Goal: Find specific fact: Find specific fact

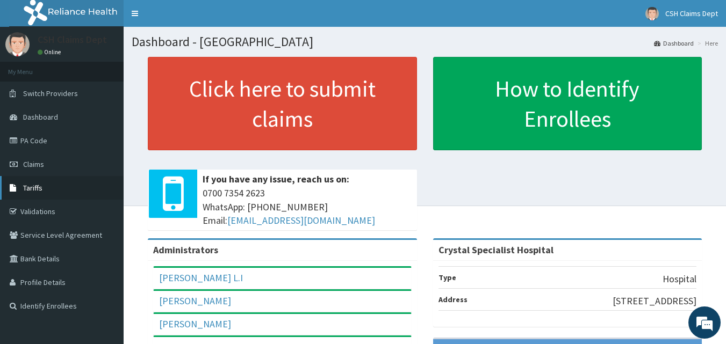
click at [37, 191] on span "Tariffs" at bounding box center [32, 188] width 19 height 10
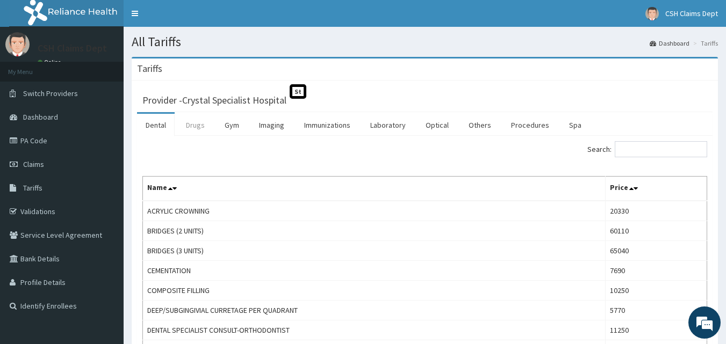
click at [199, 126] on link "Drugs" at bounding box center [195, 125] width 36 height 23
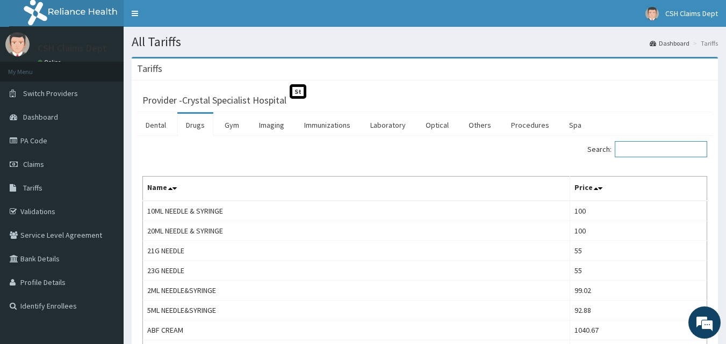
click at [652, 153] on input "Search:" at bounding box center [661, 149] width 92 height 16
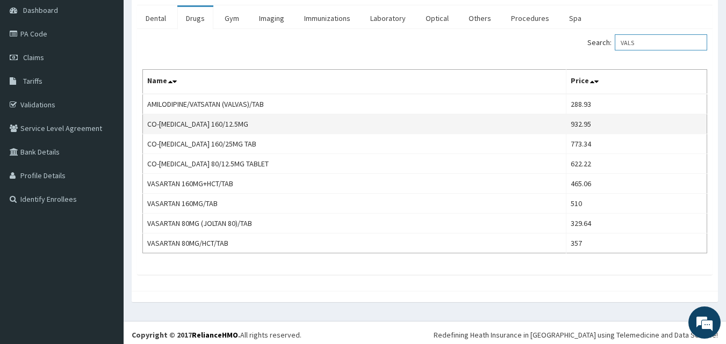
scroll to position [107, 0]
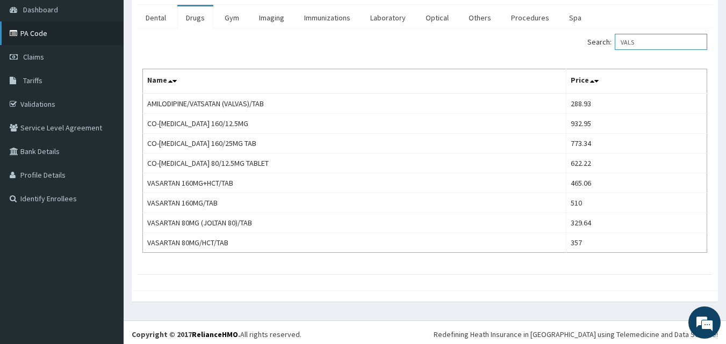
type input "VALS"
click at [49, 36] on link "PA Code" at bounding box center [62, 33] width 124 height 24
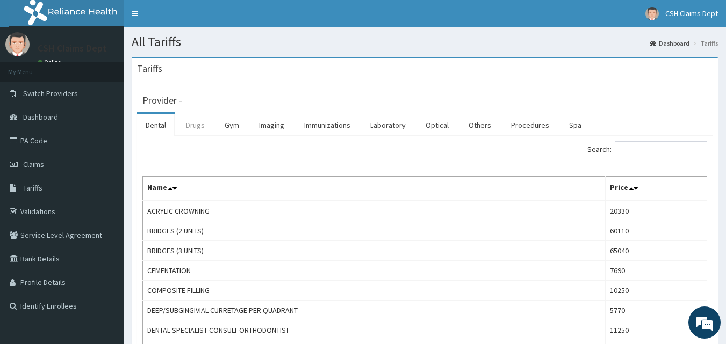
click at [199, 127] on link "Drugs" at bounding box center [195, 125] width 36 height 23
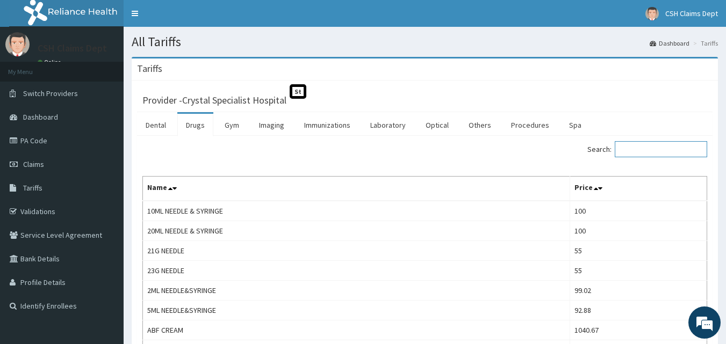
click at [665, 149] on input "Search:" at bounding box center [661, 149] width 92 height 16
type input "m"
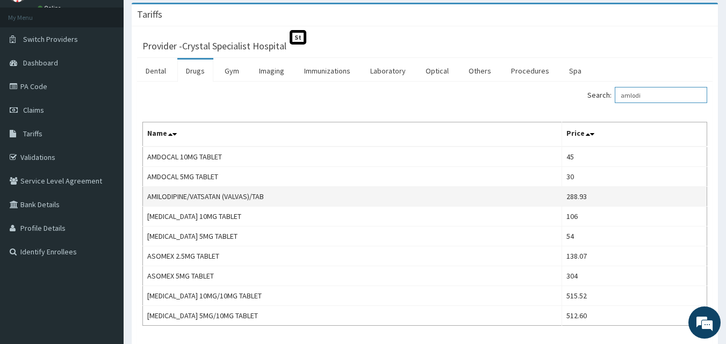
scroll to position [131, 0]
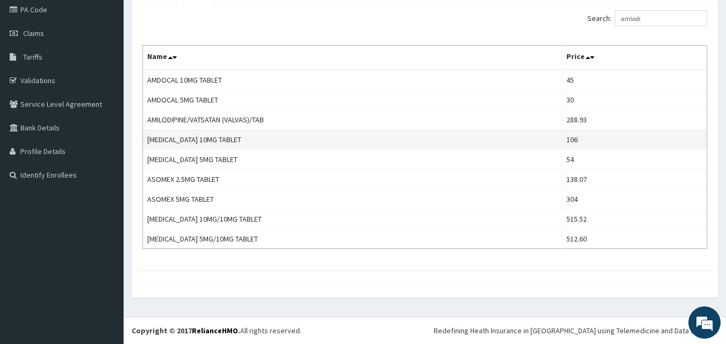
click at [578, 140] on td "106" at bounding box center [634, 140] width 145 height 20
copy td "106"
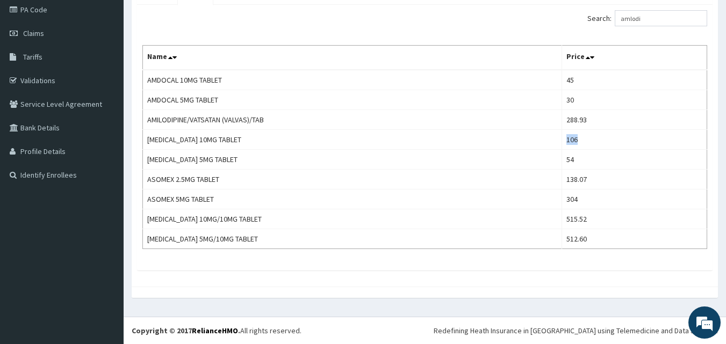
scroll to position [77, 0]
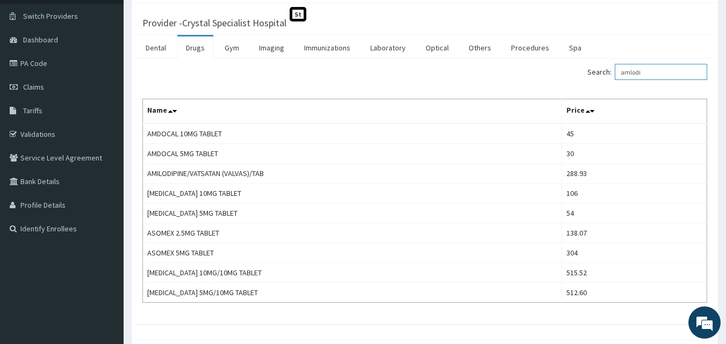
click at [638, 74] on input "amlodi" at bounding box center [661, 72] width 92 height 16
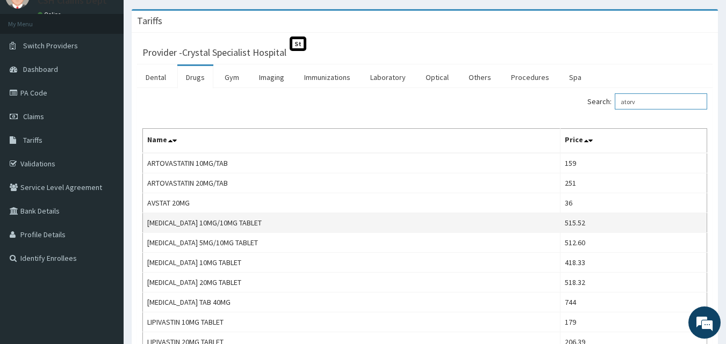
scroll to position [44, 0]
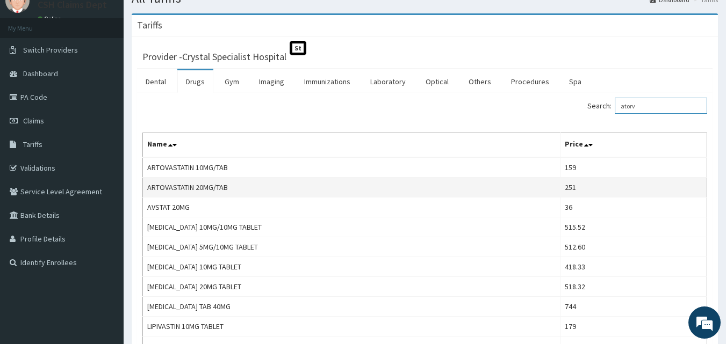
type input "atorv"
click at [560, 187] on td "251" at bounding box center [633, 188] width 147 height 20
copy td "251"
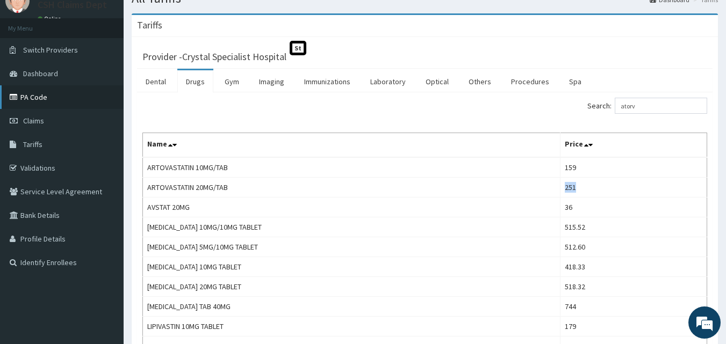
click at [37, 92] on link "PA Code" at bounding box center [62, 97] width 124 height 24
